Goal: Task Accomplishment & Management: Complete application form

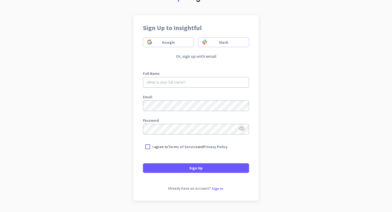
scroll to position [43, 0]
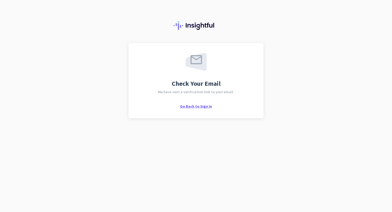
click at [189, 104] on span "Go Back to Sign In" at bounding box center [196, 106] width 32 height 5
click at [192, 105] on span "Go Back to Sign In" at bounding box center [196, 106] width 32 height 5
